Goal: Book appointment/travel/reservation

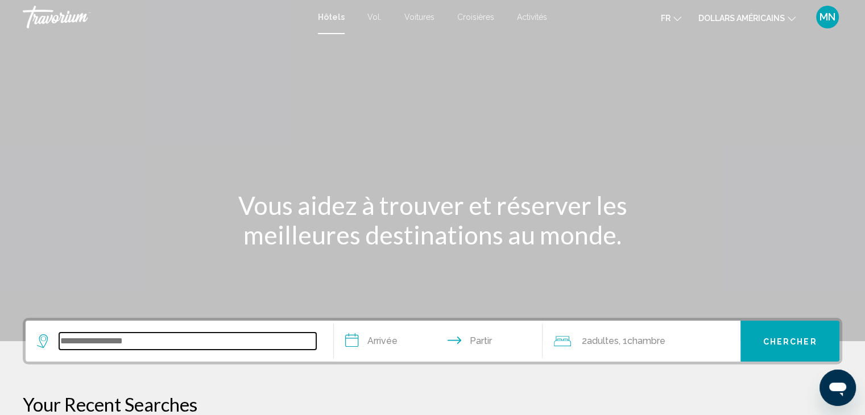
click at [96, 333] on input "Widget de recherche" at bounding box center [187, 341] width 257 height 17
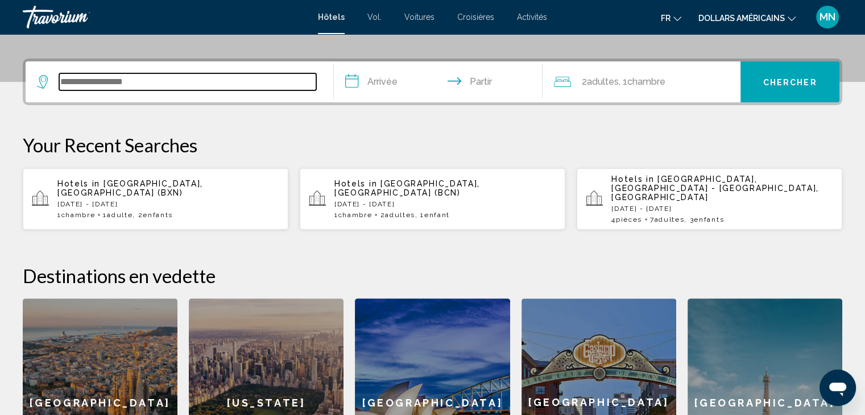
scroll to position [280, 0]
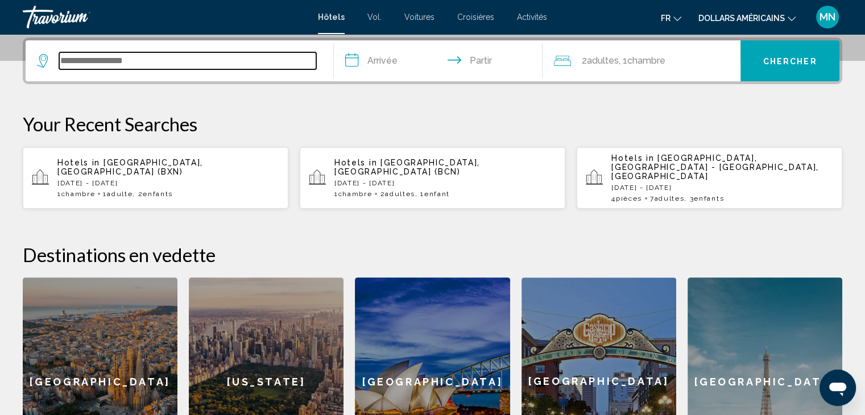
click at [89, 62] on input "Widget de recherche" at bounding box center [187, 60] width 257 height 17
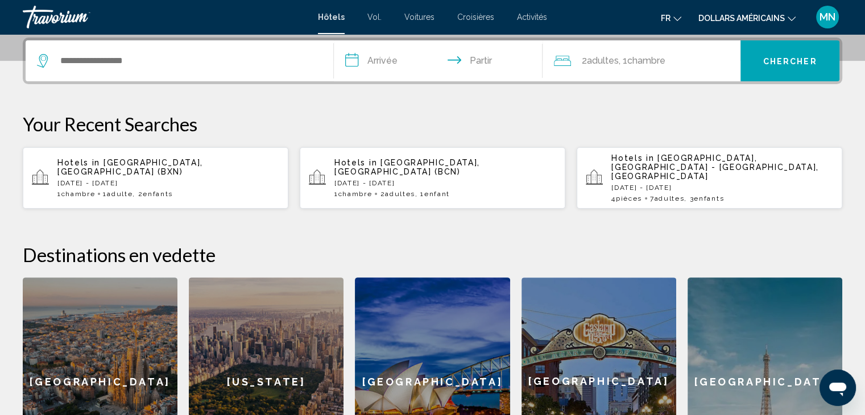
click at [38, 59] on icon "Widget de recherche" at bounding box center [44, 61] width 14 height 14
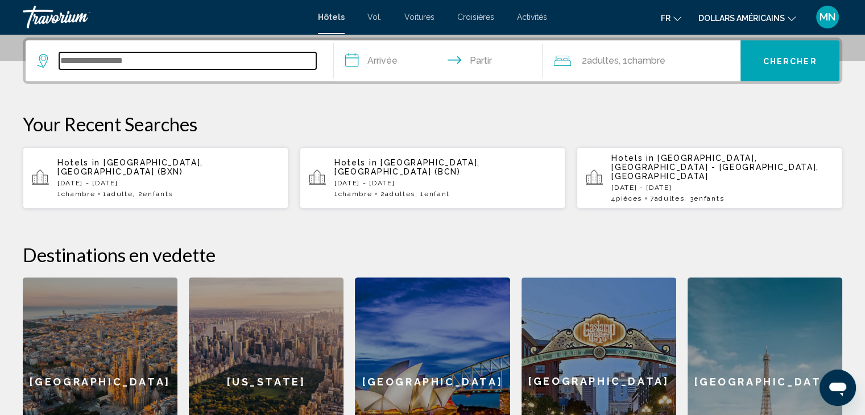
click at [85, 62] on input "Widget de recherche" at bounding box center [187, 60] width 257 height 17
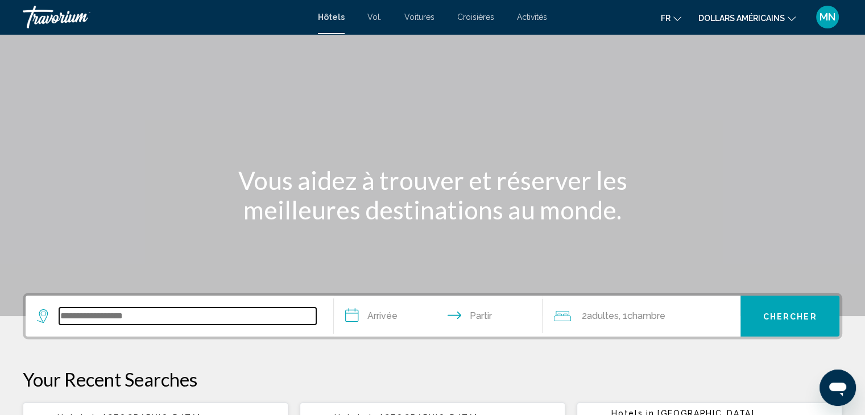
scroll to position [0, 0]
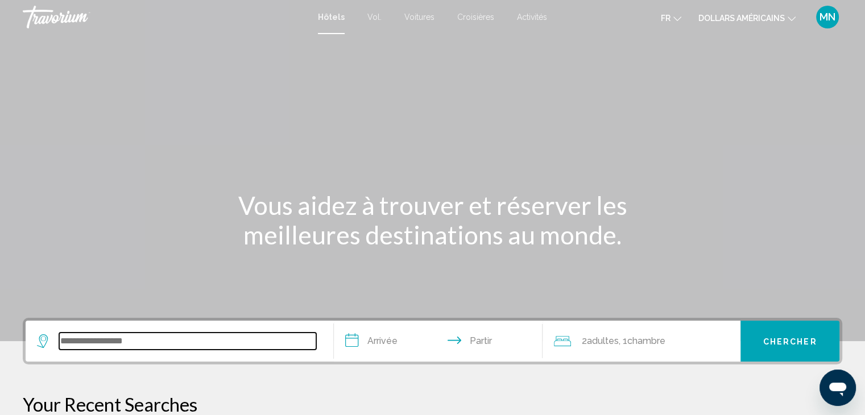
click at [147, 333] on input "Widget de recherche" at bounding box center [187, 341] width 257 height 17
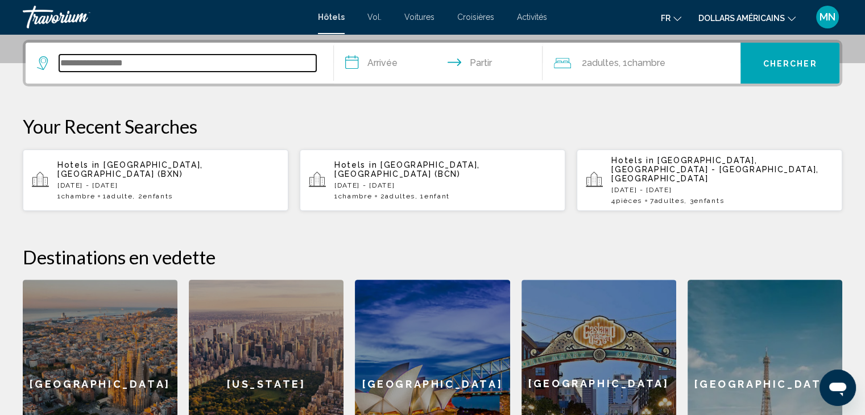
scroll to position [280, 0]
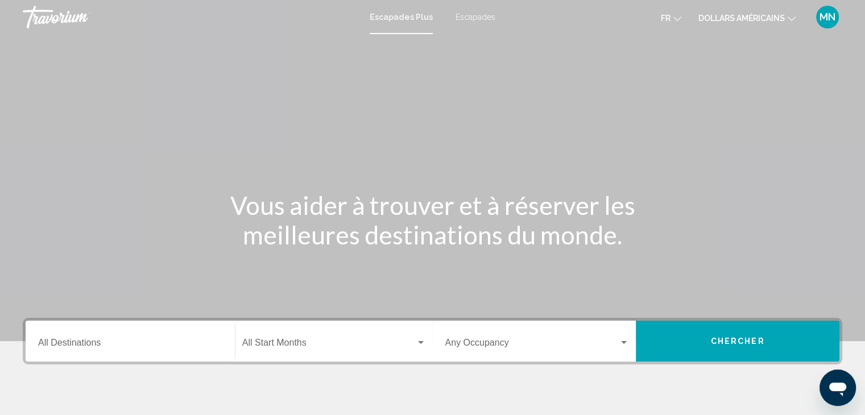
click at [165, 181] on div "Contenu principal" at bounding box center [432, 170] width 865 height 341
click at [471, 10] on div "Escapades Plus Escapades fr English Español Français Italiano Português русский…" at bounding box center [432, 17] width 865 height 24
click at [471, 17] on font "Escapades" at bounding box center [475, 17] width 40 height 9
click at [678, 16] on icon "Changer de langue" at bounding box center [677, 19] width 8 height 8
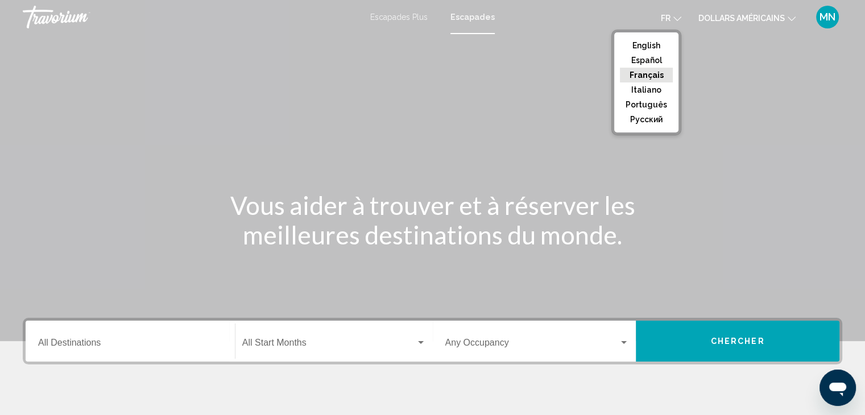
click at [652, 71] on button "Français" at bounding box center [646, 75] width 53 height 15
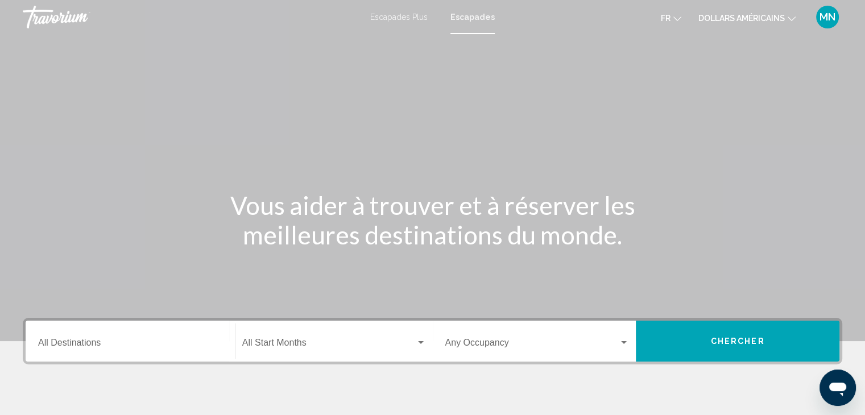
click at [791, 17] on icon "Changer de devise" at bounding box center [791, 19] width 8 height 8
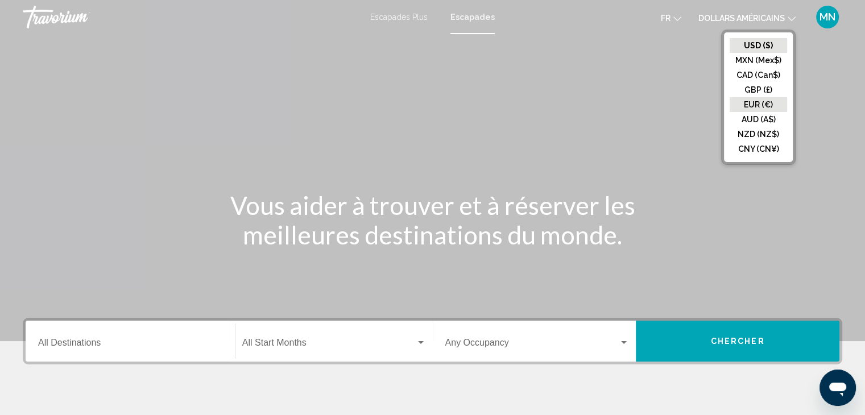
click at [758, 101] on button "EUR (€)" at bounding box center [757, 104] width 57 height 15
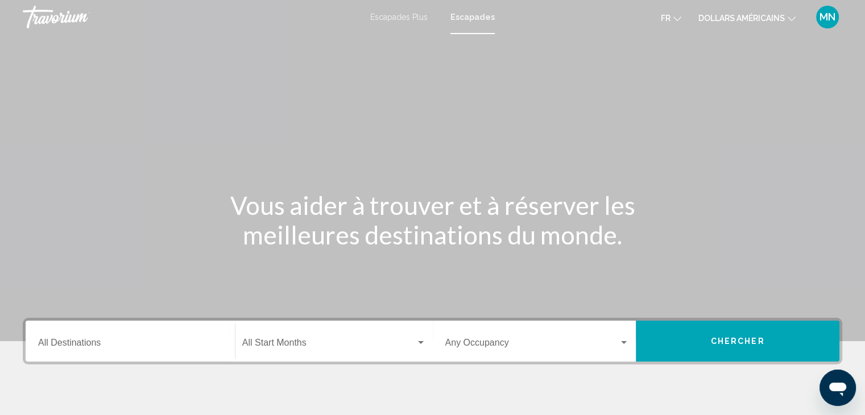
click at [84, 343] on input "Destination All Destinations" at bounding box center [130, 345] width 184 height 10
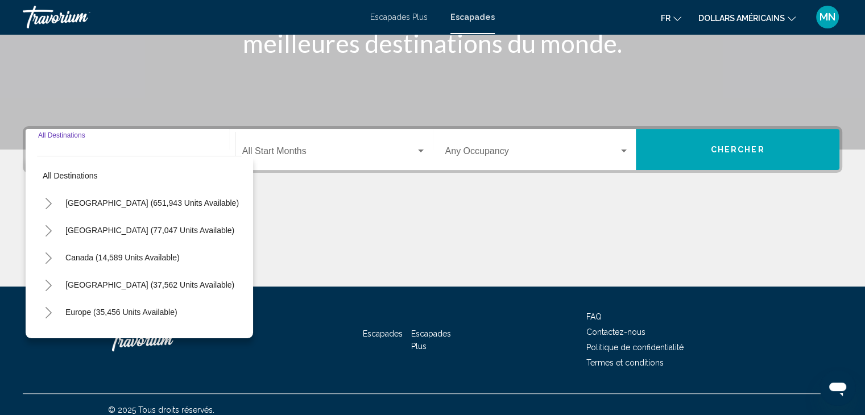
scroll to position [202, 0]
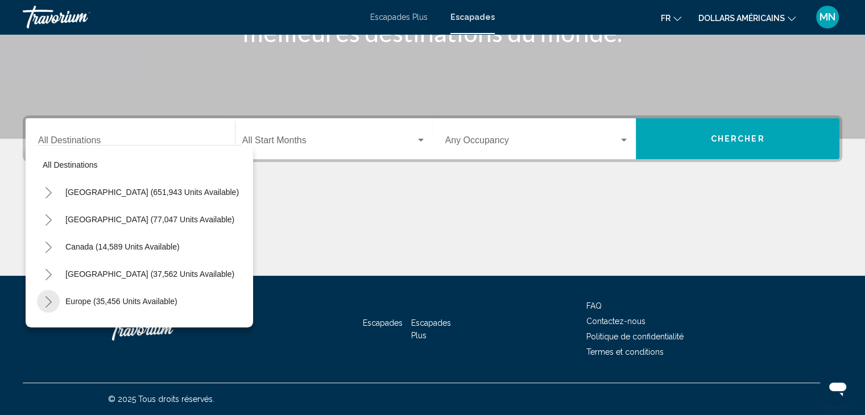
click at [48, 297] on icon "Toggle Europe (35,456 units available)" at bounding box center [48, 301] width 9 height 11
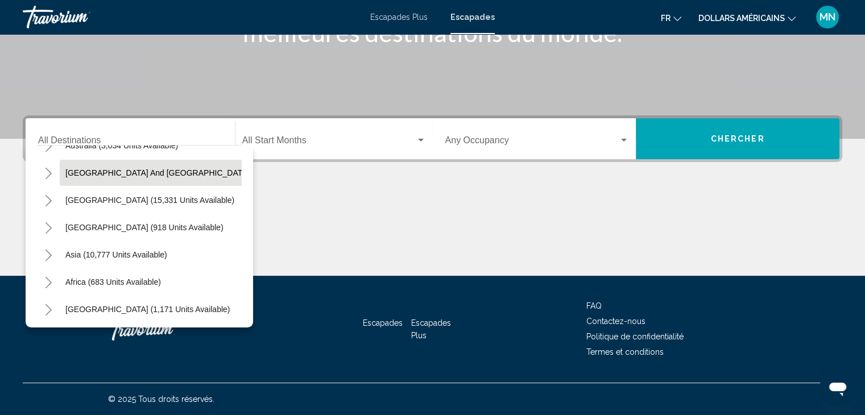
scroll to position [848, 0]
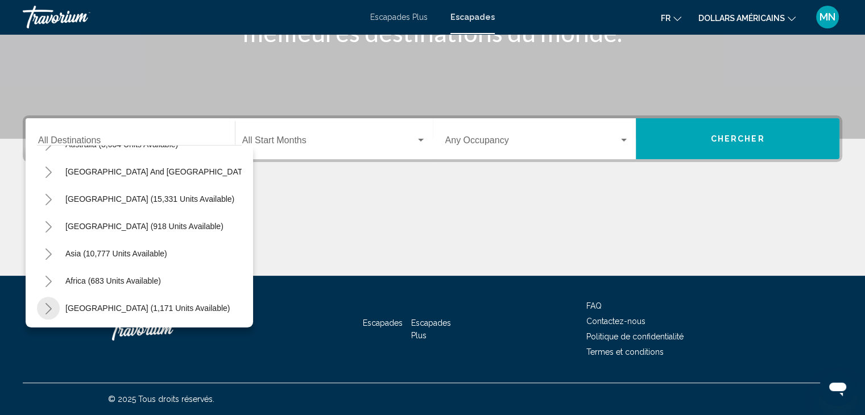
click at [48, 303] on icon "Toggle Middle East (1,171 units available)" at bounding box center [48, 308] width 9 height 11
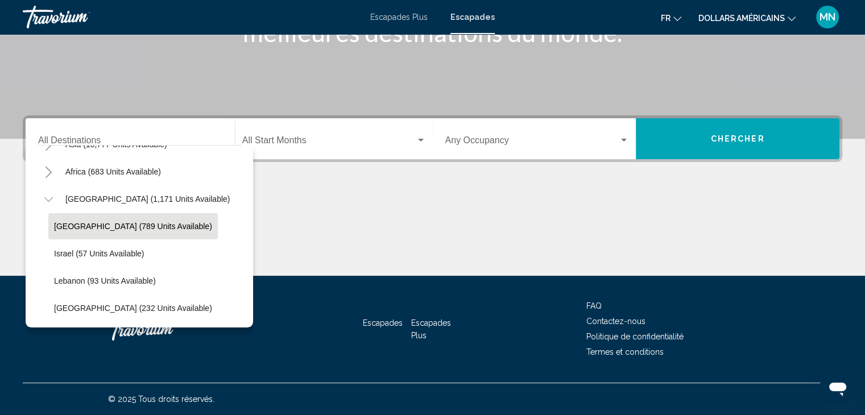
click at [68, 222] on span "[GEOGRAPHIC_DATA] (789 units available)" at bounding box center [133, 226] width 158 height 9
type input "**********"
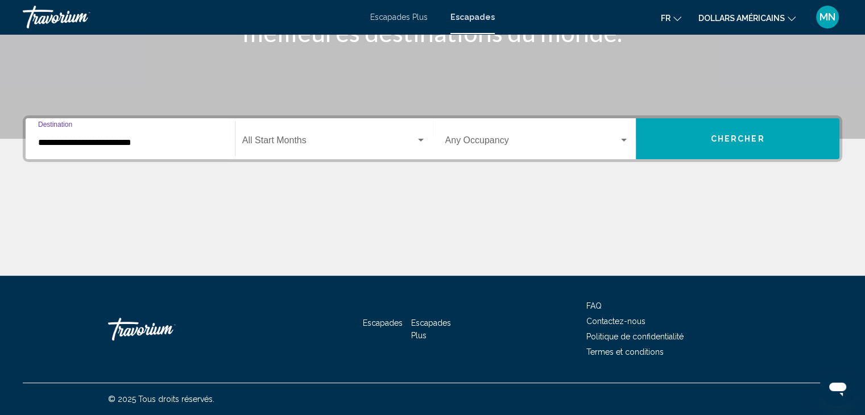
click at [297, 142] on span "Search widget" at bounding box center [328, 143] width 173 height 10
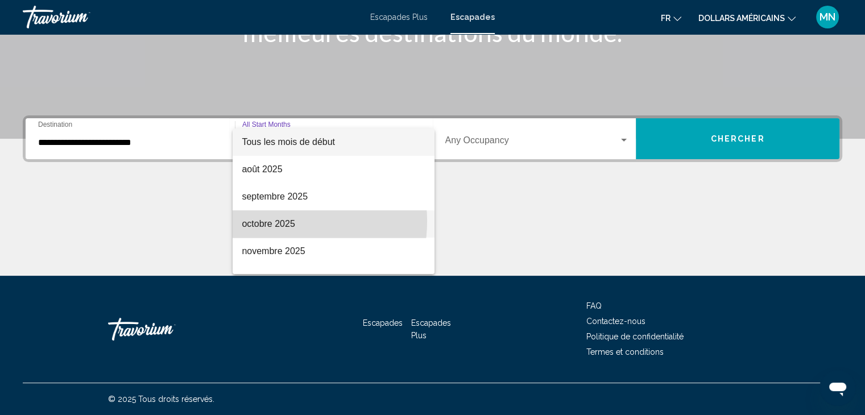
click at [280, 221] on font "octobre 2025" at bounding box center [268, 224] width 53 height 10
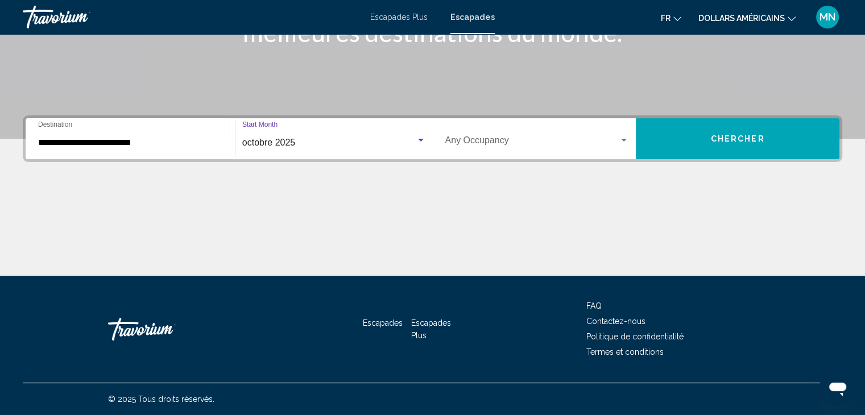
click at [287, 142] on span "octobre 2025" at bounding box center [268, 143] width 53 height 10
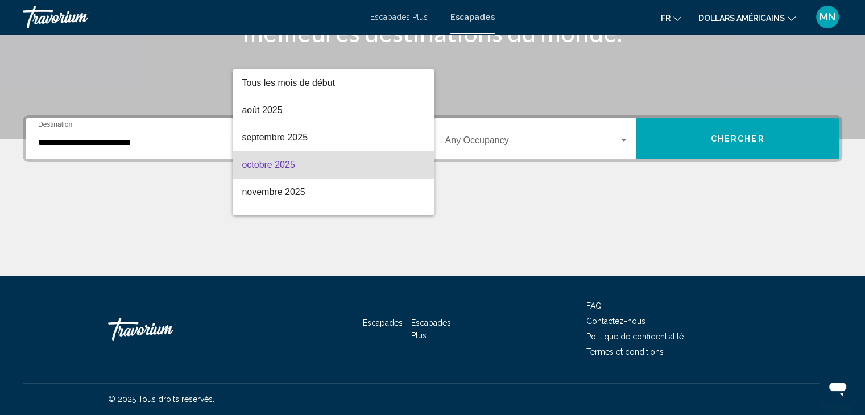
scroll to position [23, 0]
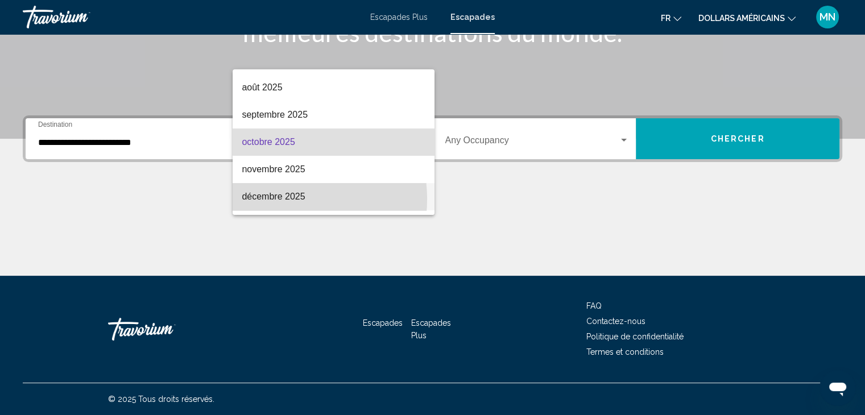
click at [279, 199] on font "décembre 2025" at bounding box center [273, 197] width 63 height 10
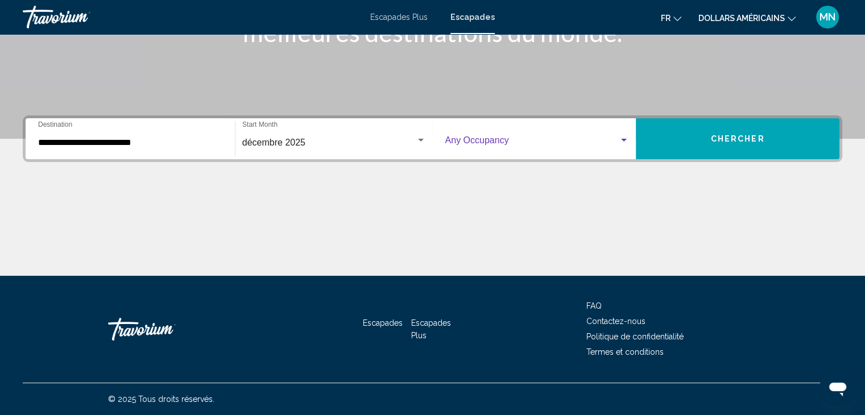
click at [623, 140] on div "Search widget" at bounding box center [624, 140] width 6 height 3
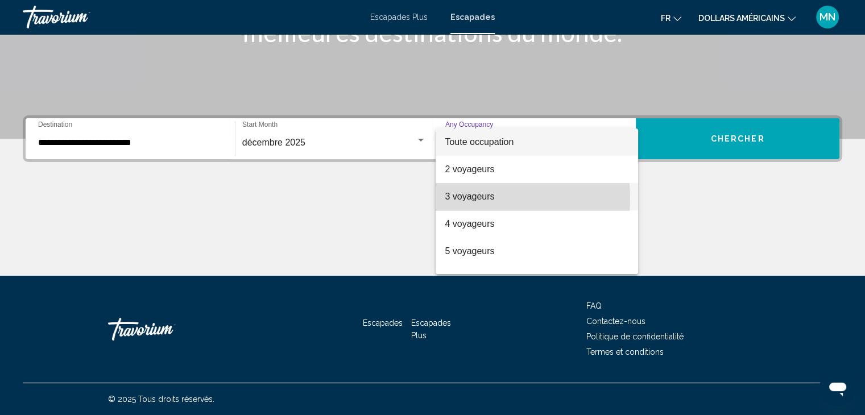
click at [482, 198] on font "3 voyageurs" at bounding box center [469, 197] width 49 height 10
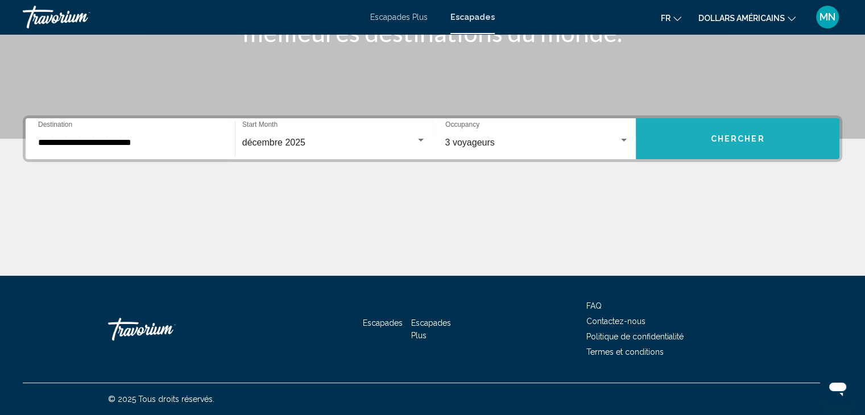
click at [721, 142] on span "Chercher" at bounding box center [738, 139] width 54 height 9
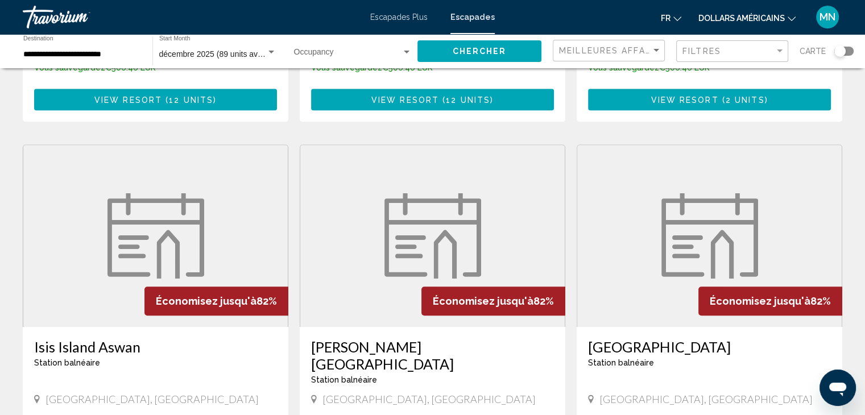
scroll to position [642, 0]
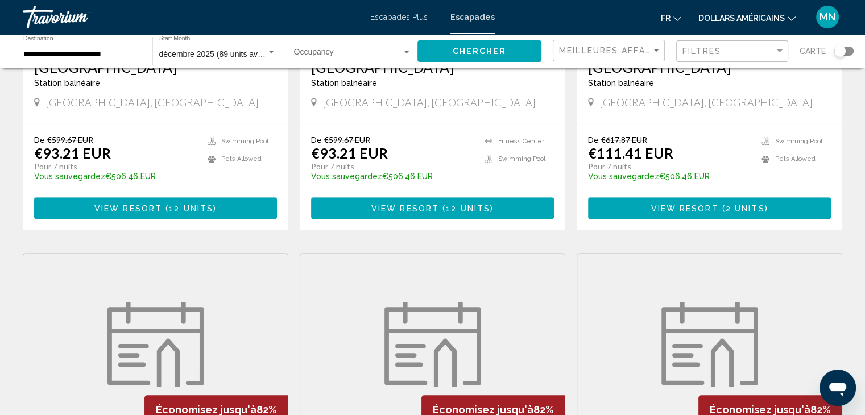
click at [430, 267] on figure "Contenu principal" at bounding box center [432, 345] width 264 height 182
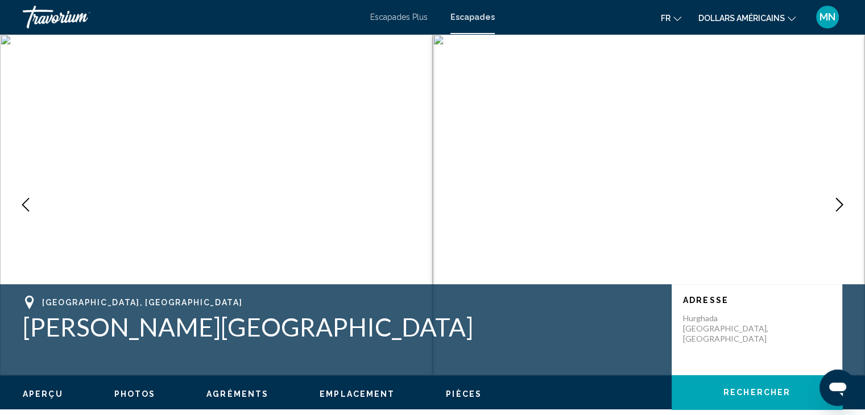
click at [838, 203] on icon "Next image" at bounding box center [839, 205] width 14 height 14
click at [24, 200] on icon "Previous image" at bounding box center [26, 205] width 14 height 14
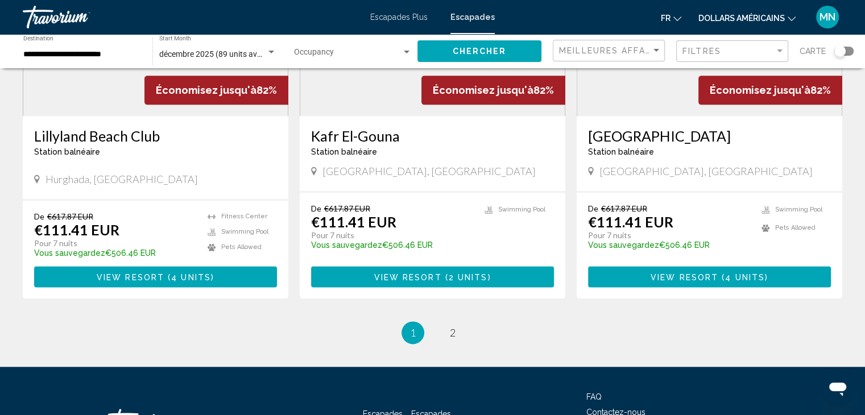
scroll to position [1438, 0]
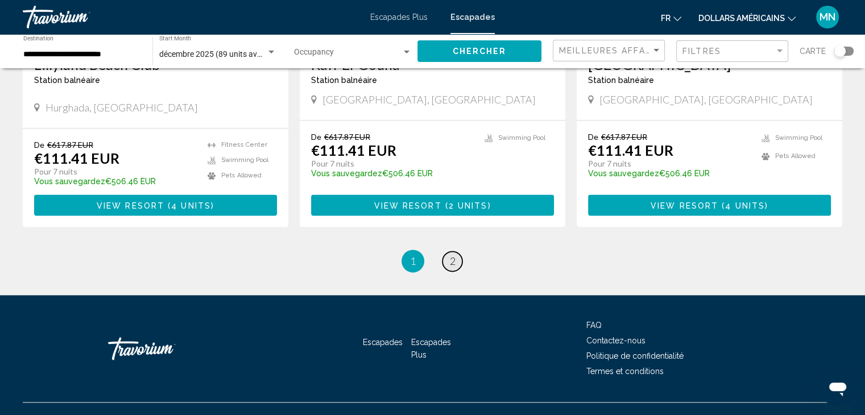
click at [450, 255] on span "2" at bounding box center [453, 261] width 6 height 13
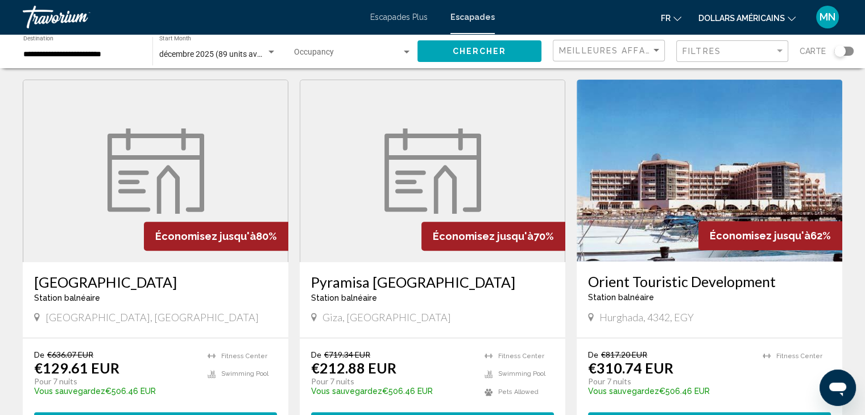
scroll to position [455, 0]
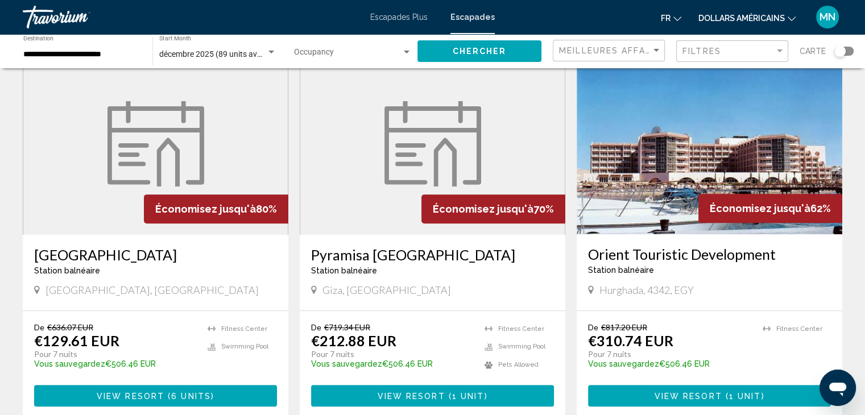
click at [679, 165] on img "Contenu principal" at bounding box center [710, 143] width 266 height 182
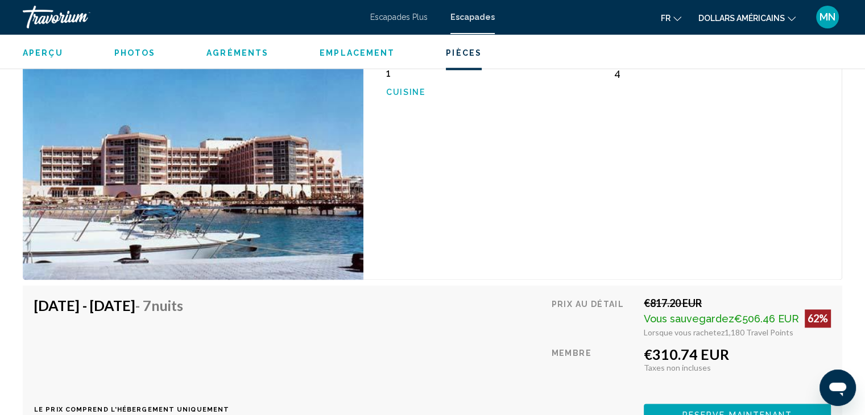
scroll to position [1535, 0]
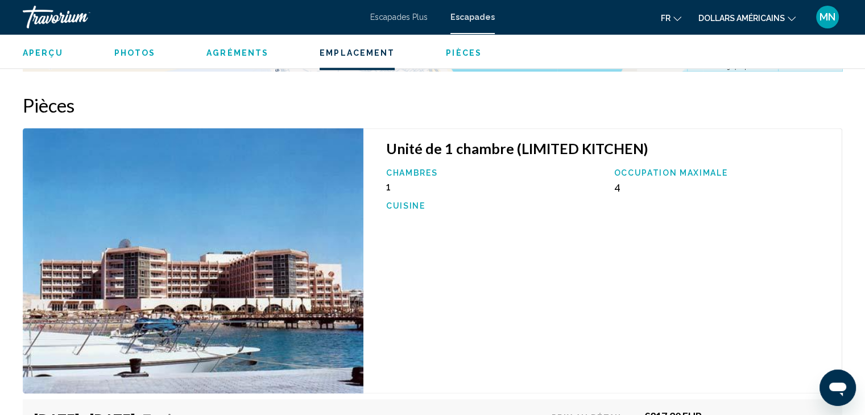
click at [136, 52] on span "Photos" at bounding box center [135, 52] width 42 height 9
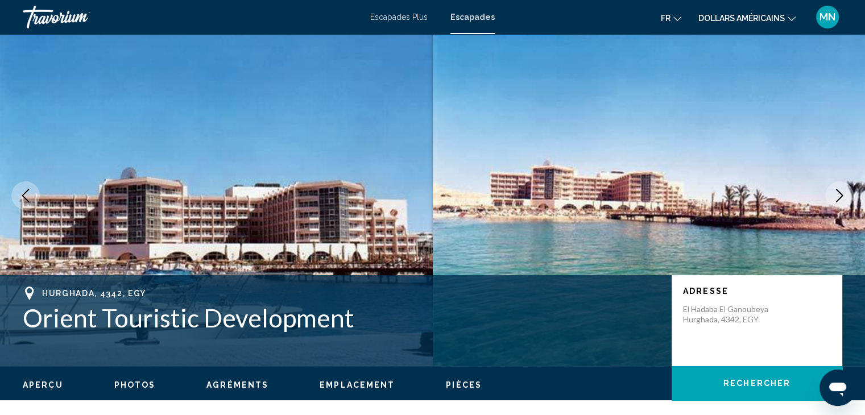
scroll to position [0, 0]
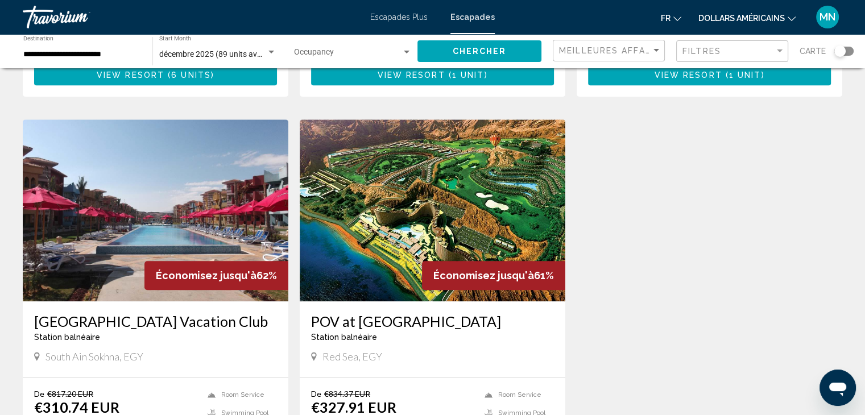
scroll to position [796, 0]
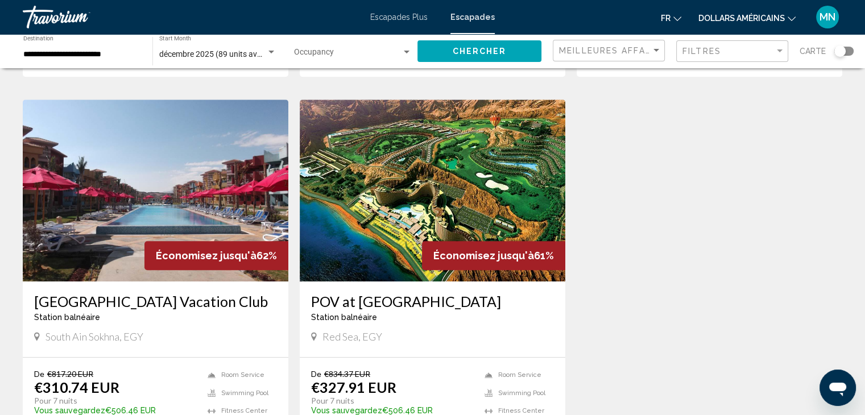
click at [157, 204] on img "Contenu principal" at bounding box center [156, 190] width 266 height 182
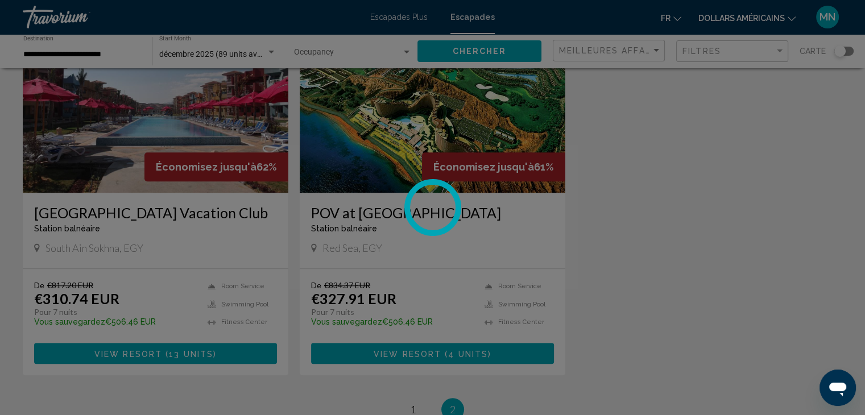
scroll to position [910, 0]
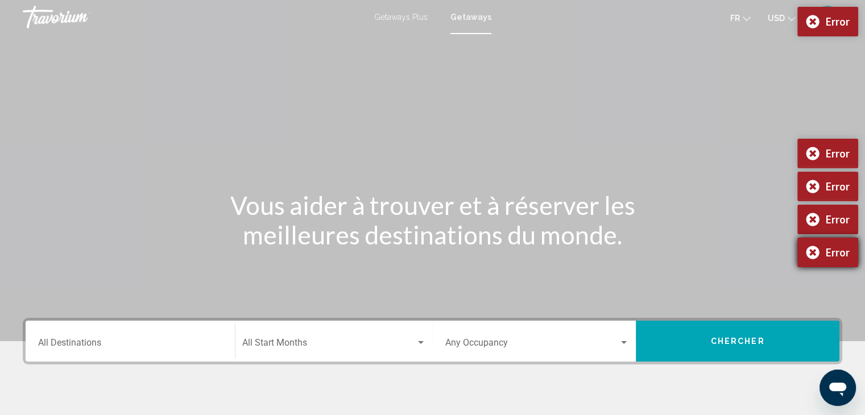
click at [814, 251] on body "Passer au contenu principal Getaways Plus Getaways fr English Español Français …" at bounding box center [432, 207] width 865 height 415
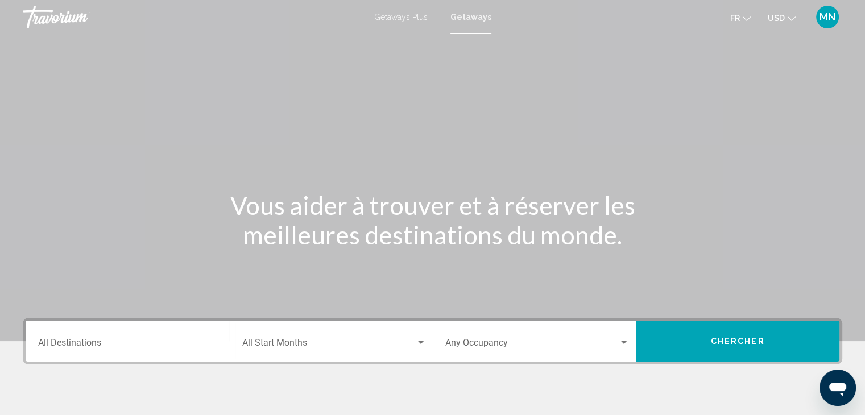
click at [82, 337] on div "Destination All Destinations" at bounding box center [130, 342] width 184 height 36
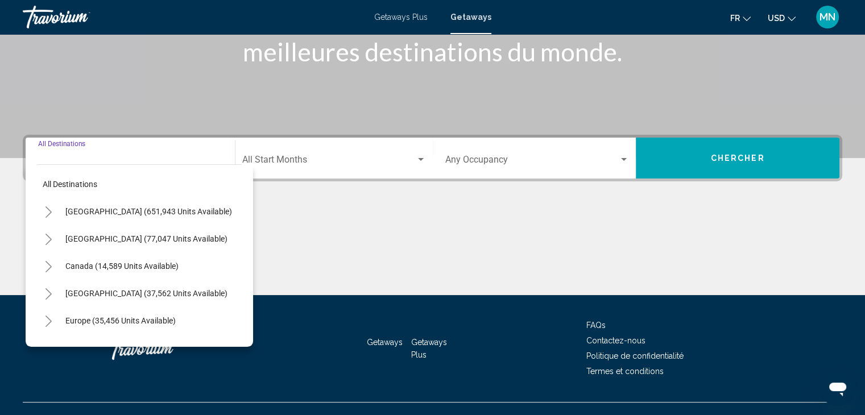
scroll to position [202, 0]
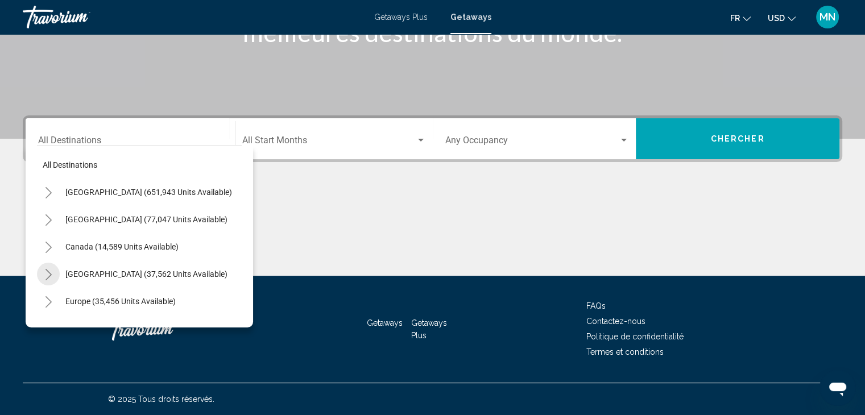
click at [47, 269] on icon "Toggle Caribbean & Atlantic Islands (37,562 units available)" at bounding box center [48, 274] width 9 height 11
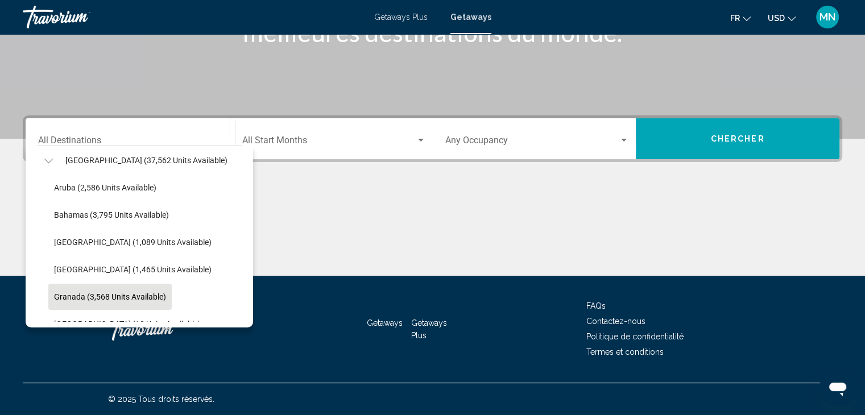
scroll to position [171, 0]
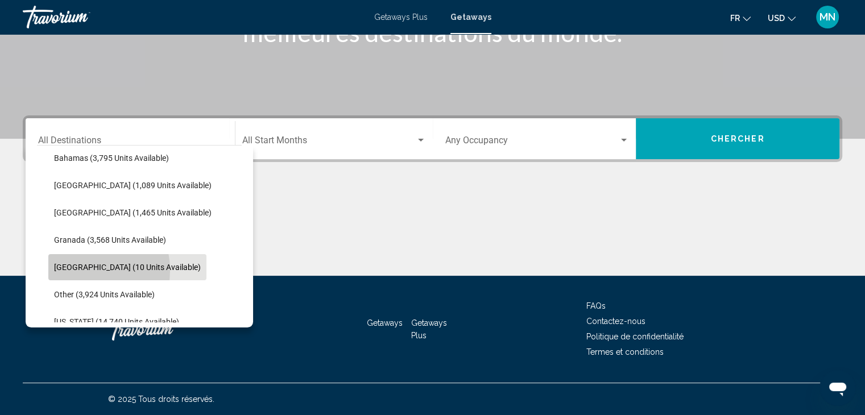
click at [77, 270] on span "[GEOGRAPHIC_DATA] (10 units available)" at bounding box center [127, 267] width 147 height 9
type input "**********"
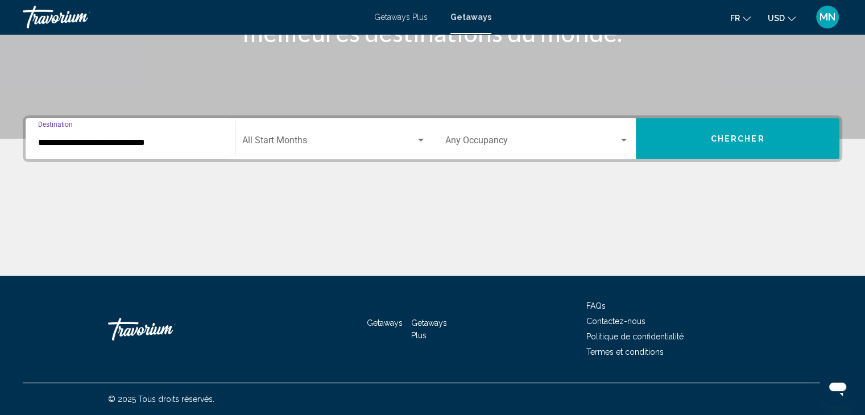
click at [278, 139] on span "Search widget" at bounding box center [328, 143] width 173 height 10
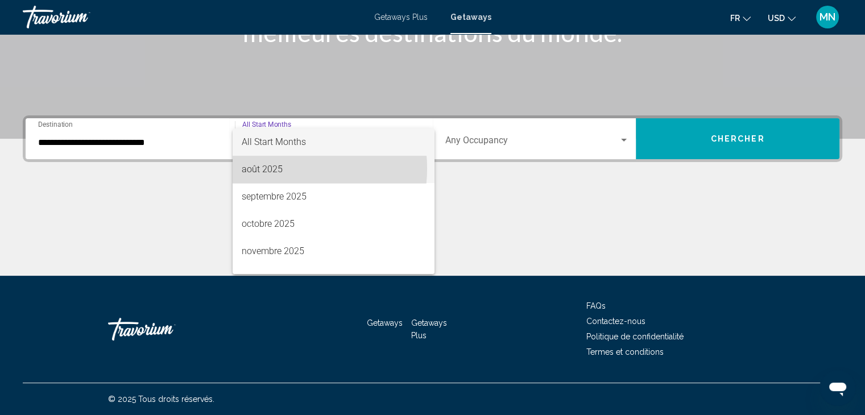
click at [284, 168] on span "août 2025" at bounding box center [334, 169] width 184 height 27
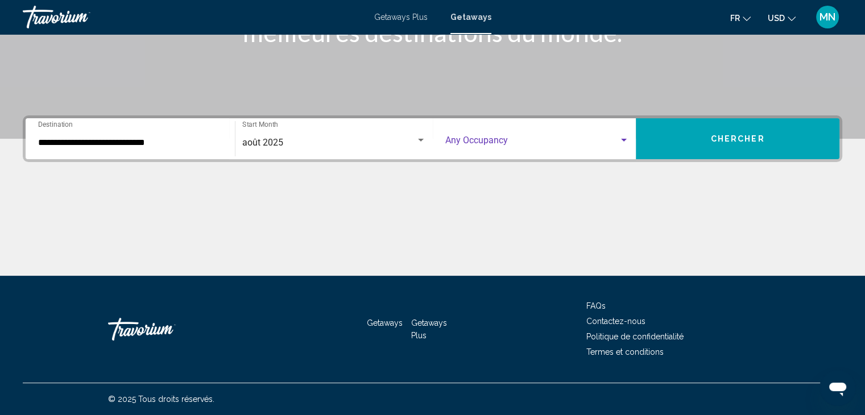
click at [540, 141] on span "Search widget" at bounding box center [532, 143] width 174 height 10
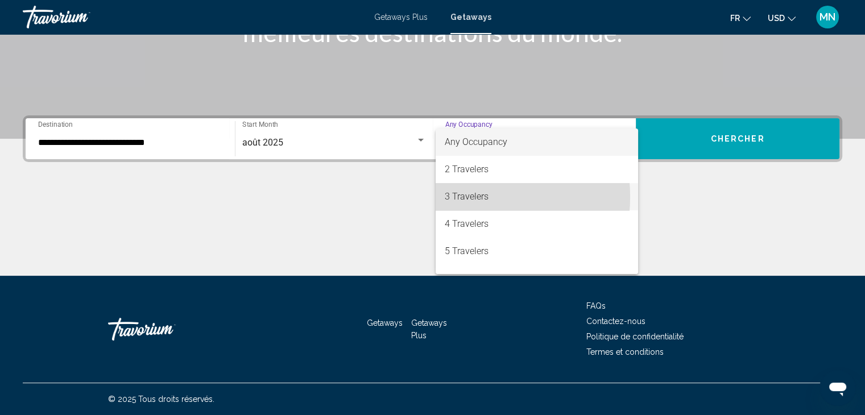
click at [458, 197] on span "3 Travelers" at bounding box center [537, 196] width 184 height 27
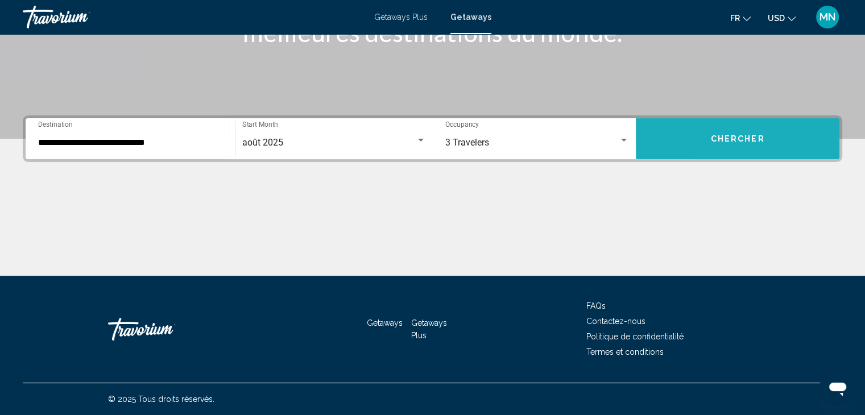
click at [696, 127] on button "Chercher" at bounding box center [738, 138] width 204 height 41
